Goal: Task Accomplishment & Management: Manage account settings

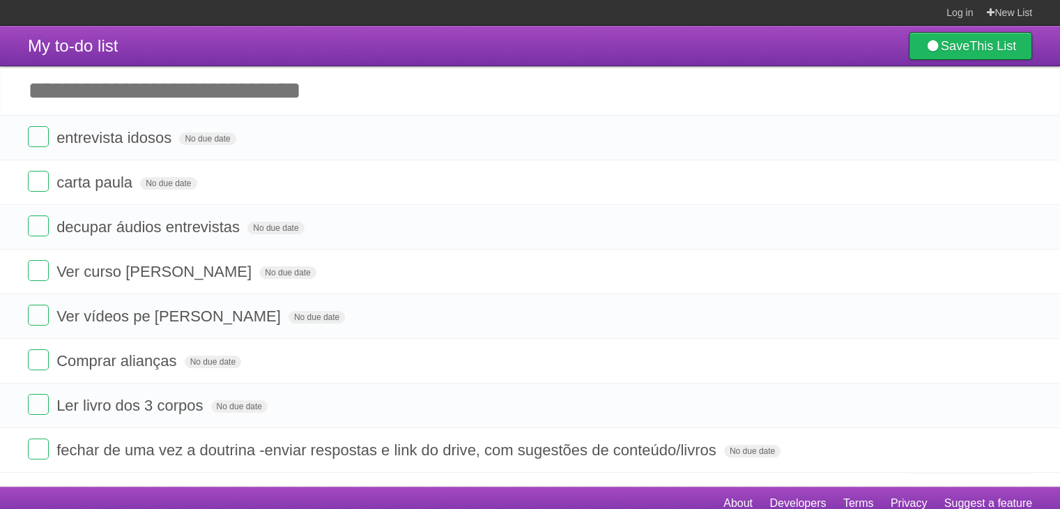
click at [438, 138] on form "entrevista idosos No due date White Red Blue Green Purple Orange" at bounding box center [530, 137] width 1005 height 23
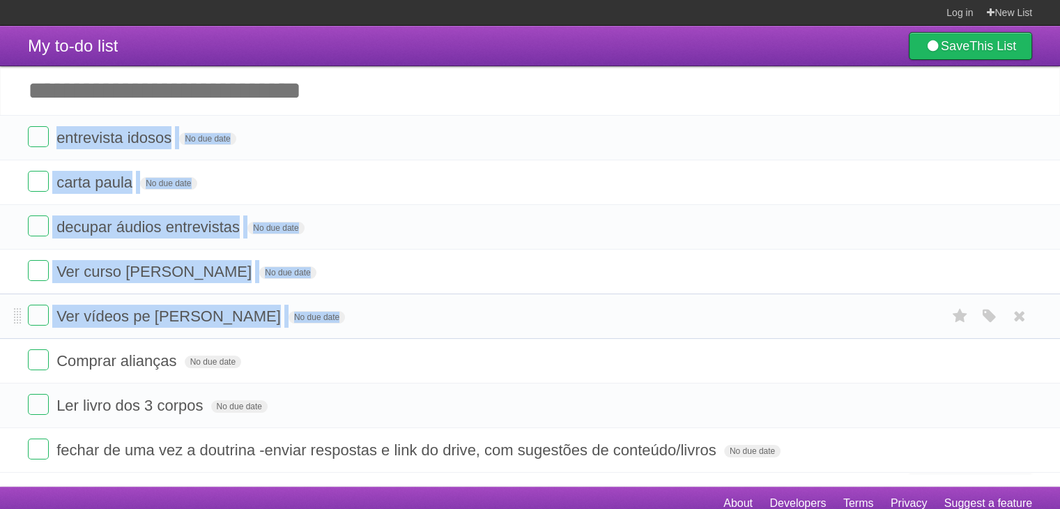
drag, startPoint x: 0, startPoint y: 0, endPoint x: 463, endPoint y: 321, distance: 563.6
click at [463, 321] on ul "entrevista idosos No due date White Red Blue Green Purple Orange carta paula No…" at bounding box center [530, 294] width 1060 height 358
click at [463, 321] on form "Ver vídeos pe [PERSON_NAME] No due date White Red Blue Green Purple Orange" at bounding box center [530, 316] width 1005 height 23
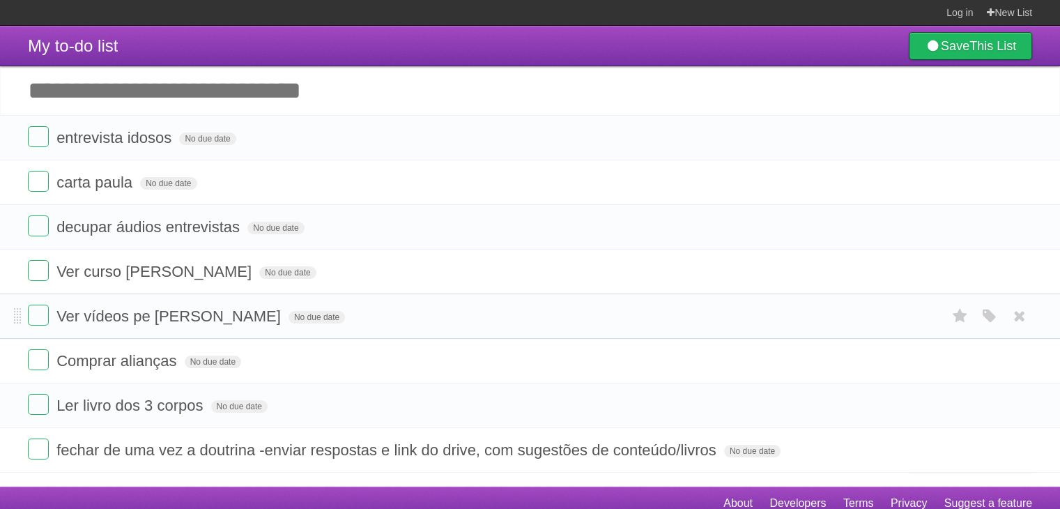
click at [463, 321] on form "Ver vídeos pe [PERSON_NAME] No due date White Red Blue Green Purple Orange" at bounding box center [530, 316] width 1005 height 23
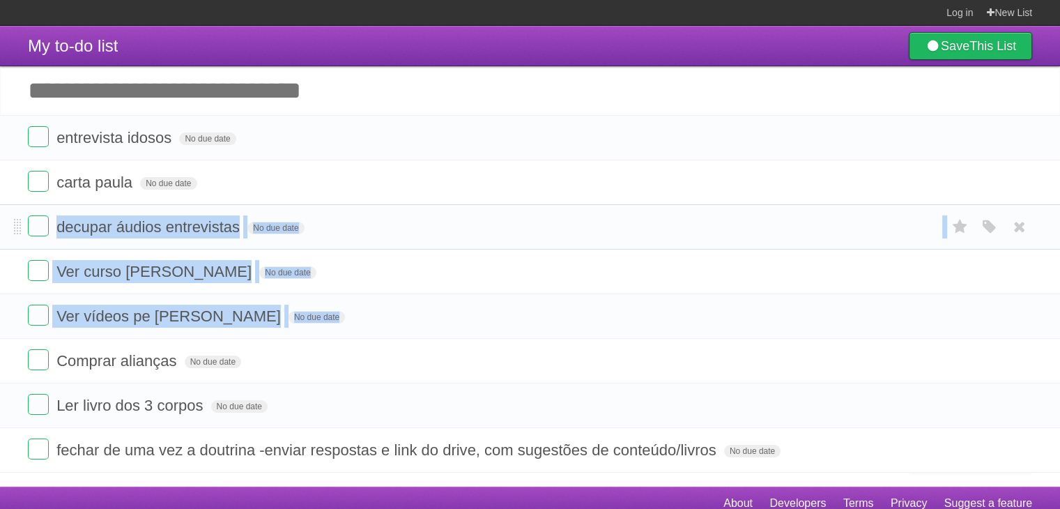
drag, startPoint x: 463, startPoint y: 321, endPoint x: 480, endPoint y: 215, distance: 108.1
click at [480, 215] on ul "entrevista idosos No due date White Red Blue Green Purple Orange carta paula No…" at bounding box center [530, 294] width 1060 height 358
click at [480, 215] on li "decupar áudios entrevistas No due date White Red Blue Green Purple Orange" at bounding box center [530, 226] width 1060 height 45
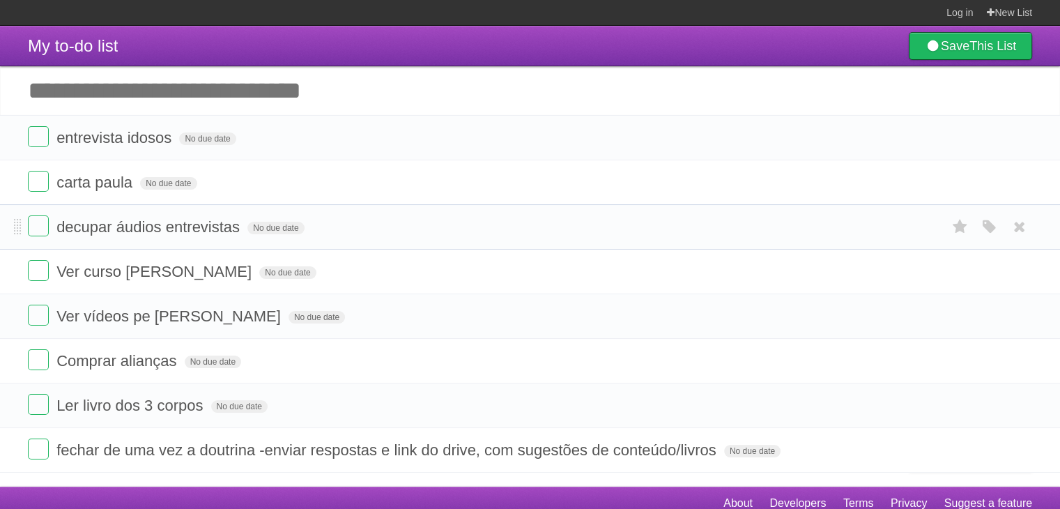
click at [480, 215] on li "decupar áudios entrevistas No due date White Red Blue Green Purple Orange" at bounding box center [530, 226] width 1060 height 45
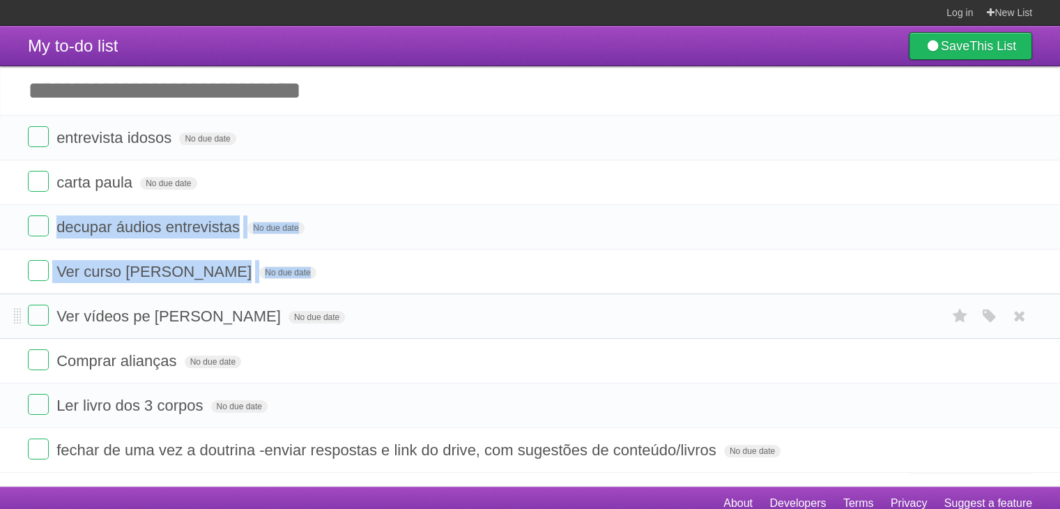
drag, startPoint x: 480, startPoint y: 215, endPoint x: 489, endPoint y: 313, distance: 98.7
click at [489, 313] on ul "entrevista idosos No due date White Red Blue Green Purple Orange carta paula No…" at bounding box center [530, 294] width 1060 height 358
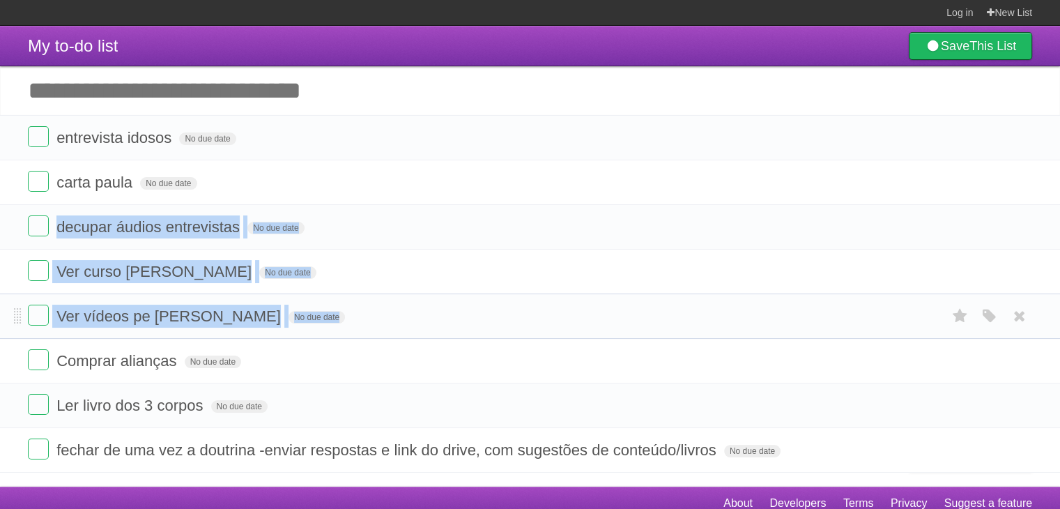
click at [489, 313] on form "Ver vídeos pe [PERSON_NAME] No due date White Red Blue Green Purple Orange" at bounding box center [530, 316] width 1005 height 23
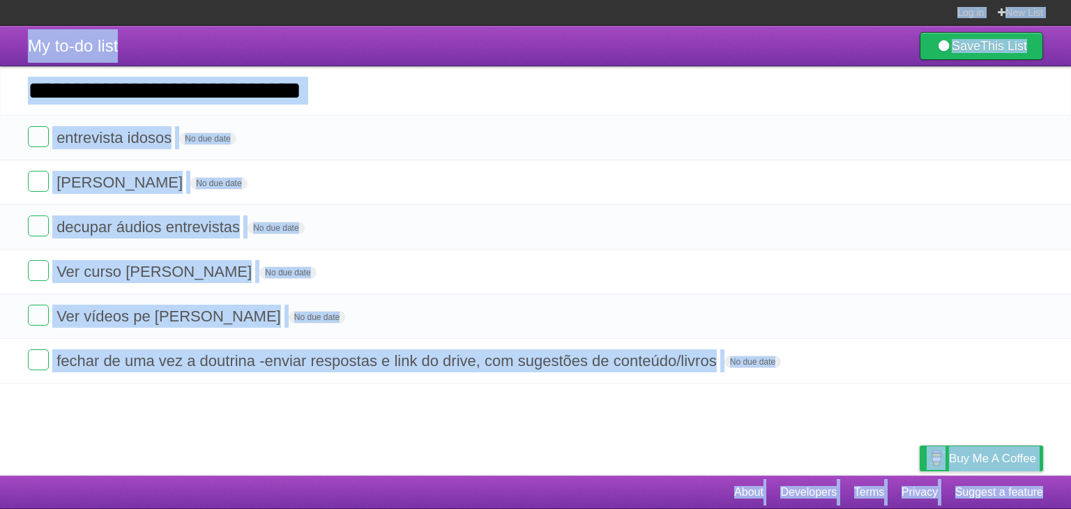
click at [409, 445] on article "My to-do list Save This List Add another task ********* entrevista idosos No du…" at bounding box center [535, 251] width 1071 height 450
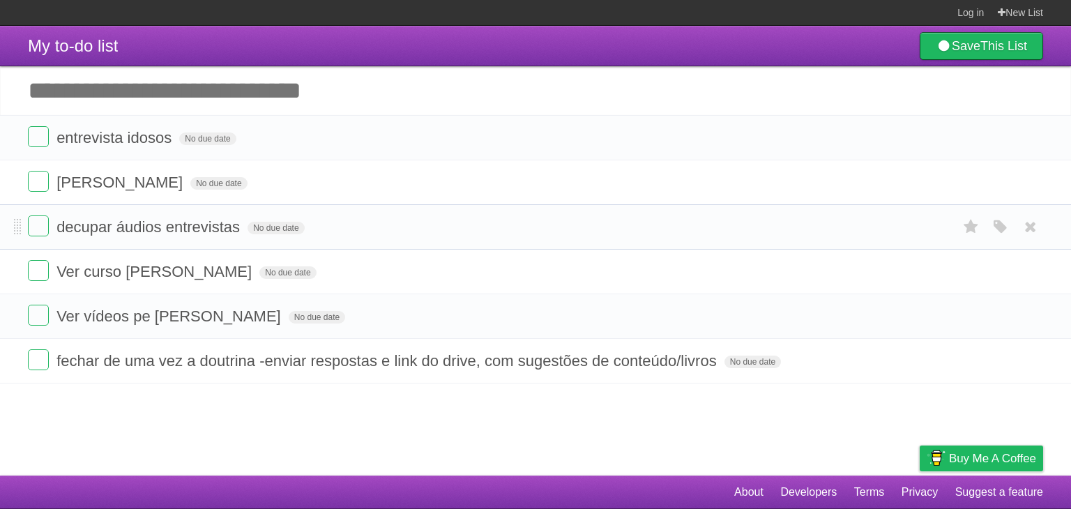
click at [408, 236] on form "decupar áudios entrevistas No due date White Red Blue Green Purple Orange" at bounding box center [535, 226] width 1015 height 23
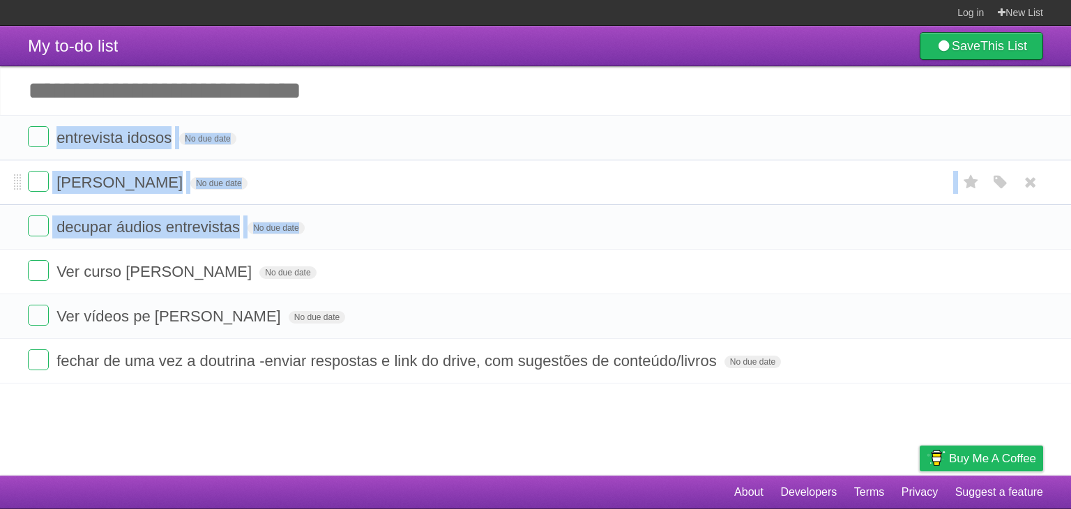
drag, startPoint x: 408, startPoint y: 236, endPoint x: 404, endPoint y: 176, distance: 59.4
click at [404, 176] on ul "entrevista idosos No due date White Red Blue Green Purple Orange [PERSON_NAME] …" at bounding box center [535, 249] width 1071 height 268
click at [404, 176] on form "[PERSON_NAME] No due date White Red Blue Green Purple Orange" at bounding box center [535, 182] width 1015 height 23
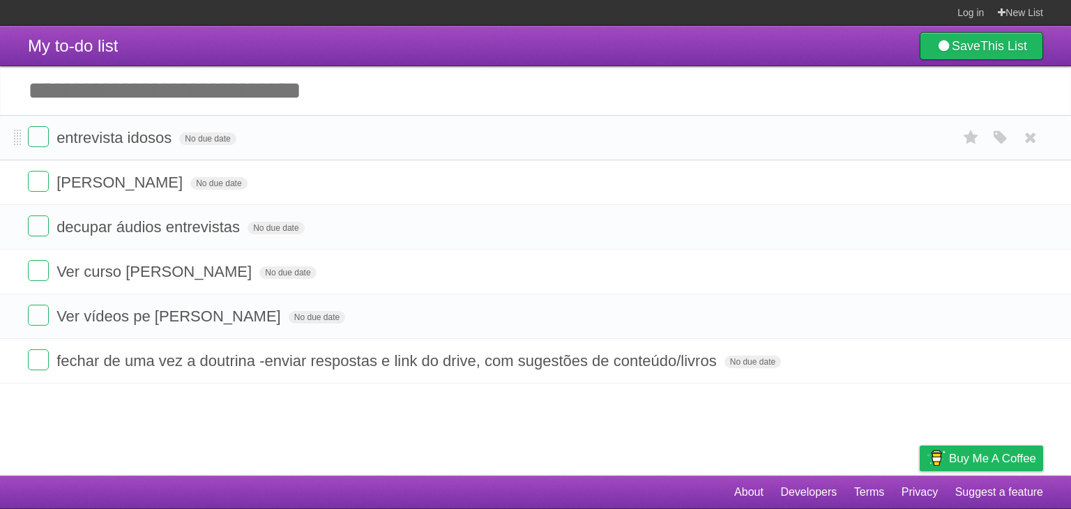
click at [430, 143] on form "entrevista idosos No due date White Red Blue Green Purple Orange" at bounding box center [535, 137] width 1015 height 23
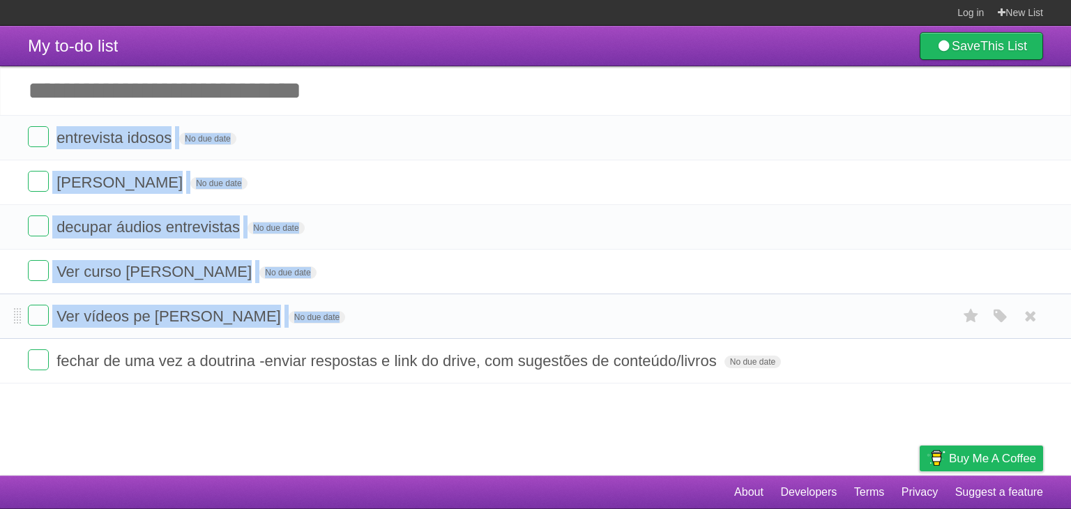
drag, startPoint x: 430, startPoint y: 143, endPoint x: 458, endPoint y: 306, distance: 165.5
click at [458, 306] on ul "entrevista idosos No due date White Red Blue Green Purple Orange [PERSON_NAME] …" at bounding box center [535, 249] width 1071 height 268
click at [458, 306] on form "Ver vídeos pe [PERSON_NAME] No due date White Red Blue Green Purple Orange" at bounding box center [535, 316] width 1015 height 23
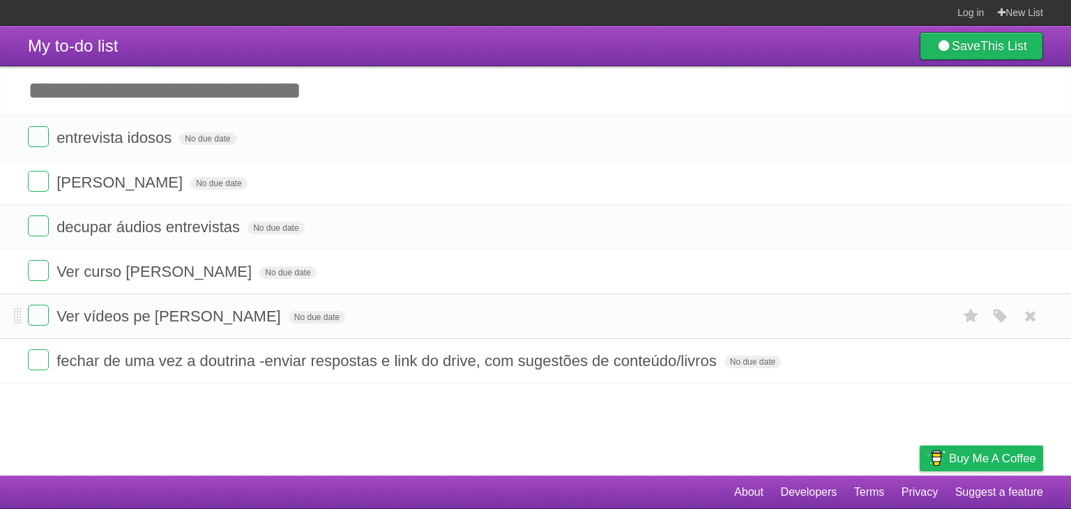
click at [458, 306] on form "Ver vídeos pe [PERSON_NAME] No due date White Red Blue Green Purple Orange" at bounding box center [535, 316] width 1015 height 23
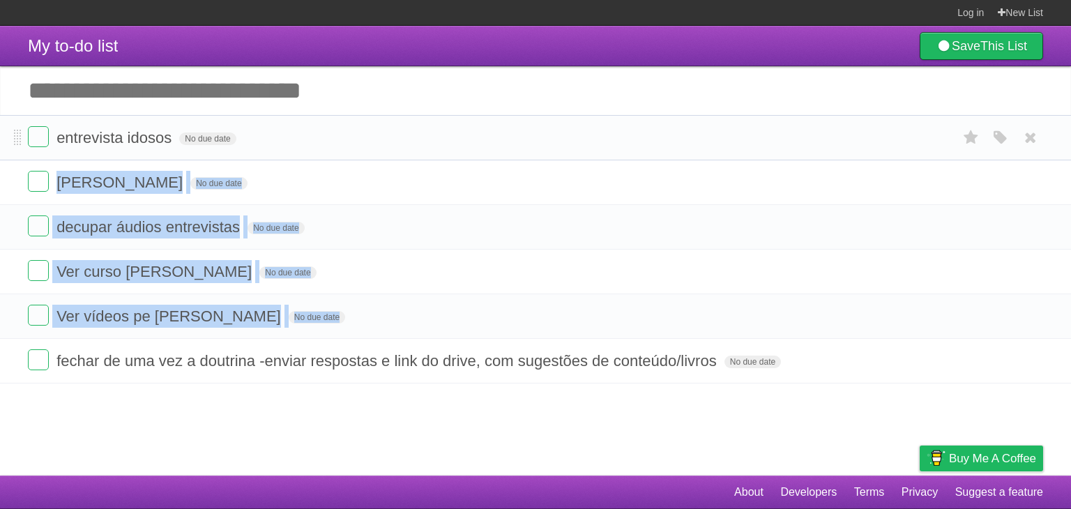
drag, startPoint x: 458, startPoint y: 306, endPoint x: 440, endPoint y: 152, distance: 155.1
click at [440, 152] on ul "entrevista idosos No due date White Red Blue Green Purple Orange [PERSON_NAME] …" at bounding box center [535, 249] width 1071 height 268
click at [440, 152] on li "entrevista idosos No due date White Red Blue Green Purple Orange" at bounding box center [535, 137] width 1071 height 45
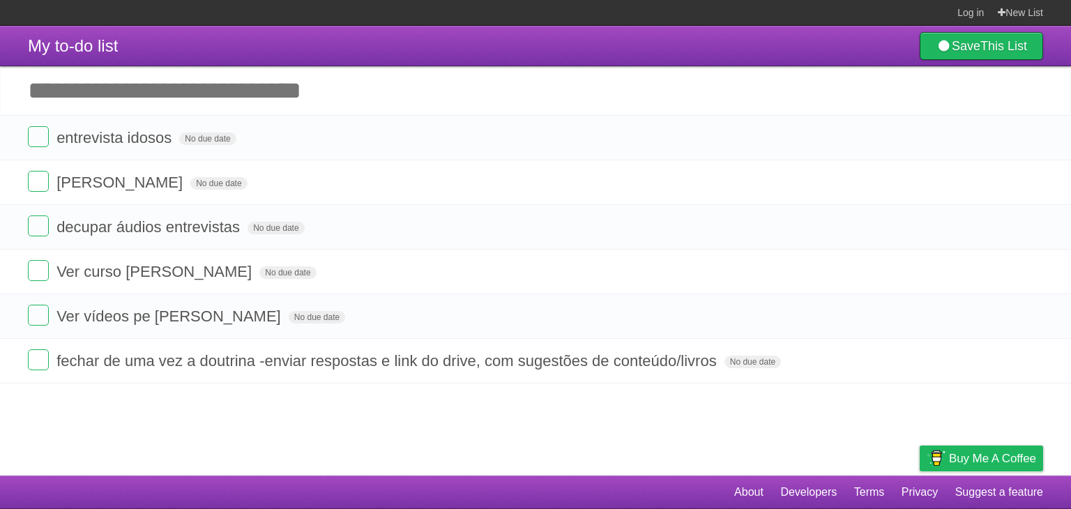
click at [373, 98] on input "Add another task" at bounding box center [535, 90] width 1071 height 49
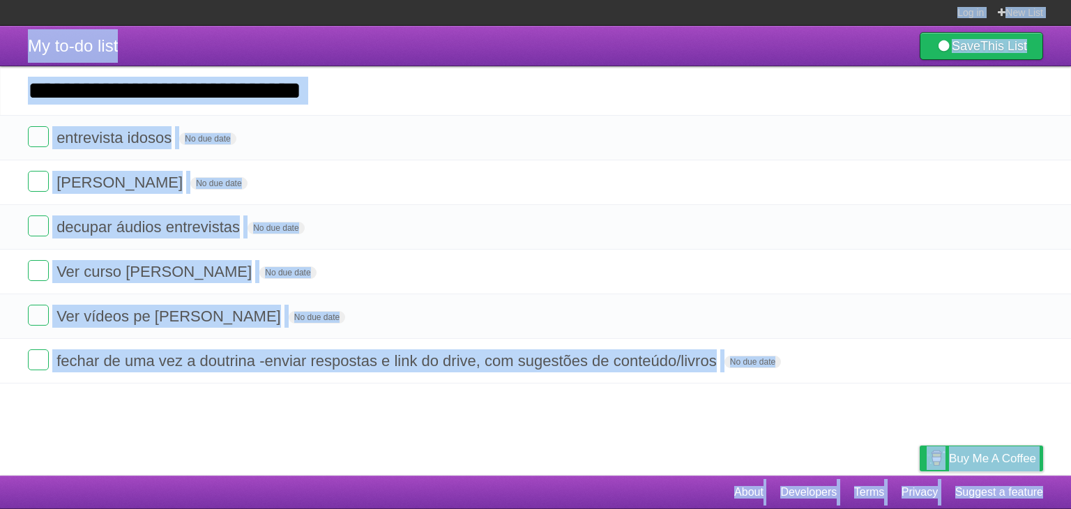
click at [342, 37] on header "My to-do list Save This List" at bounding box center [535, 46] width 1071 height 40
click at [351, 87] on input "Add another task" at bounding box center [535, 90] width 1071 height 49
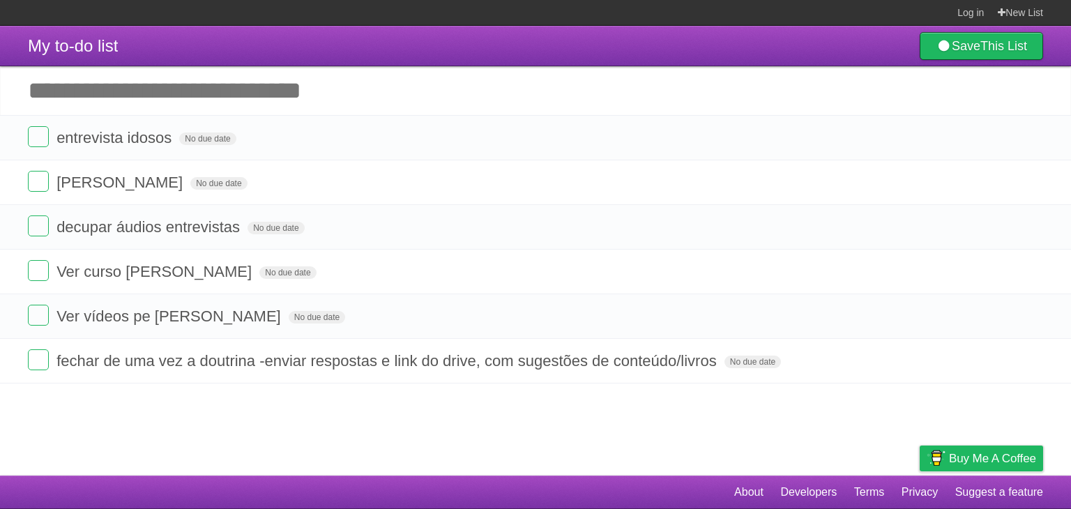
click at [335, 93] on input "Add another task" at bounding box center [535, 90] width 1071 height 49
type input "**********"
click input "*********" at bounding box center [0, 0] width 0 height 0
